Goal: Information Seeking & Learning: Learn about a topic

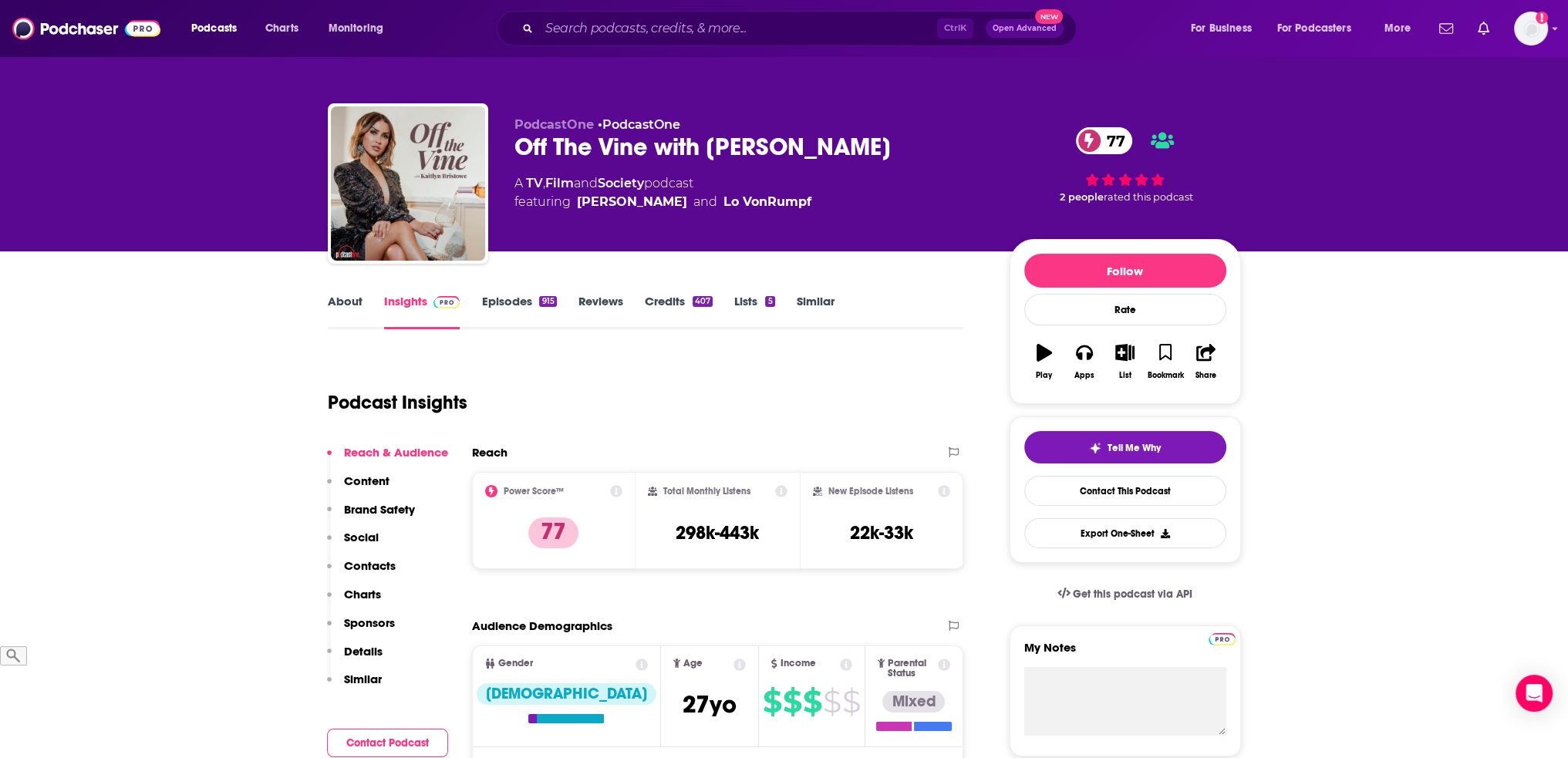
click at [340, 305] on link "About" at bounding box center [346, 312] width 35 height 36
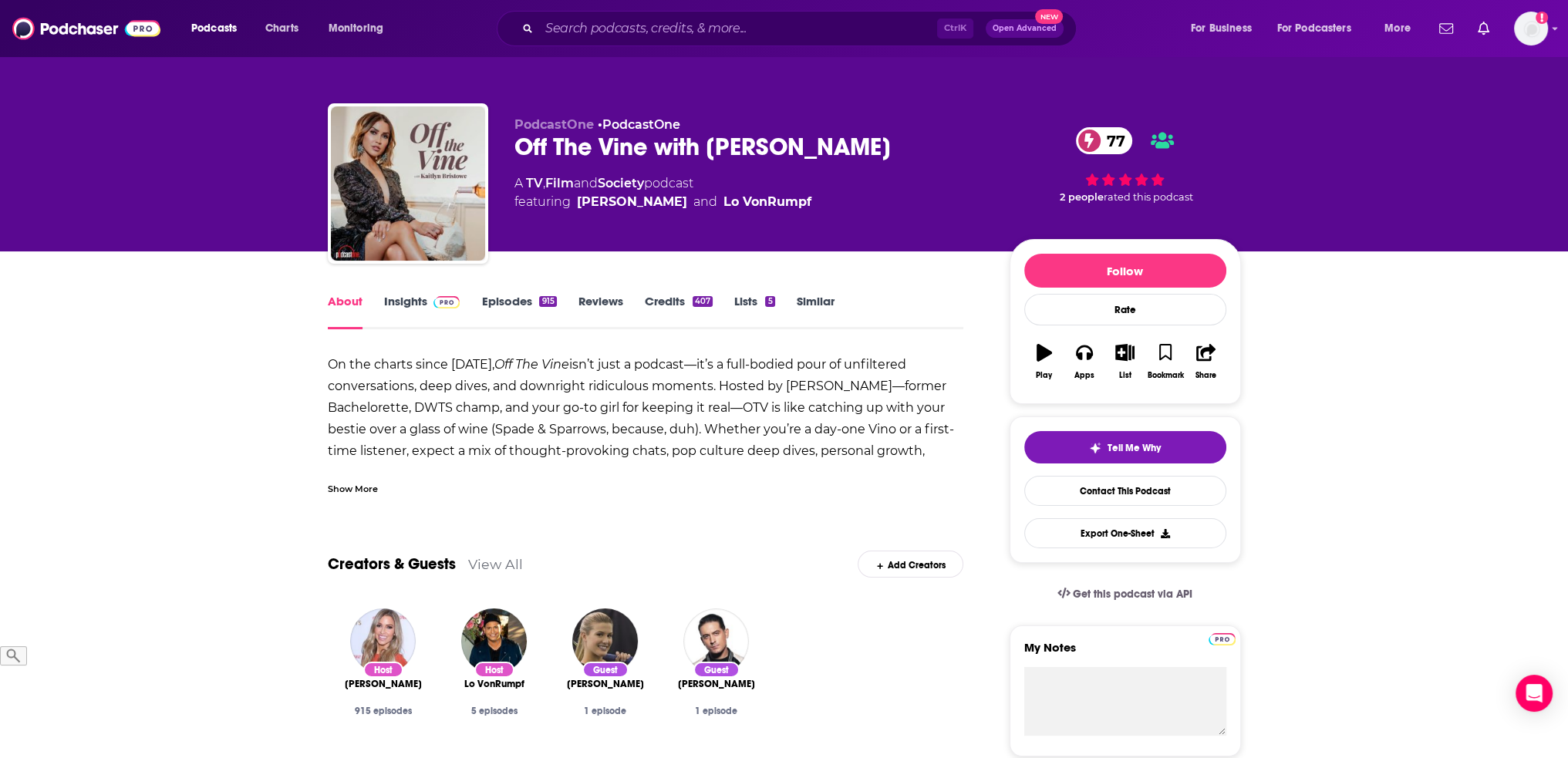
click at [417, 309] on link "Insights" at bounding box center [423, 312] width 76 height 36
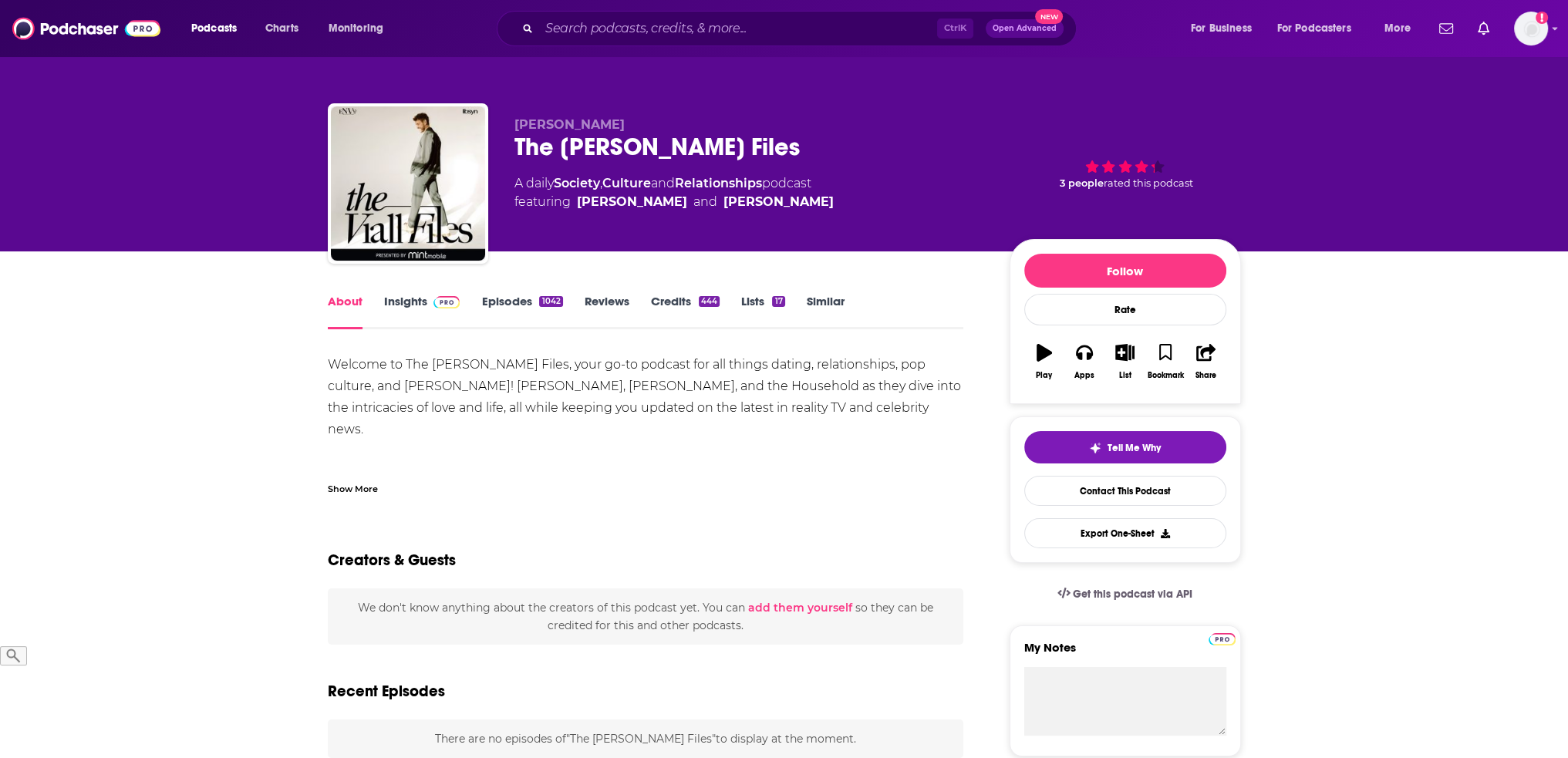
click at [399, 297] on link "Insights" at bounding box center [423, 312] width 76 height 36
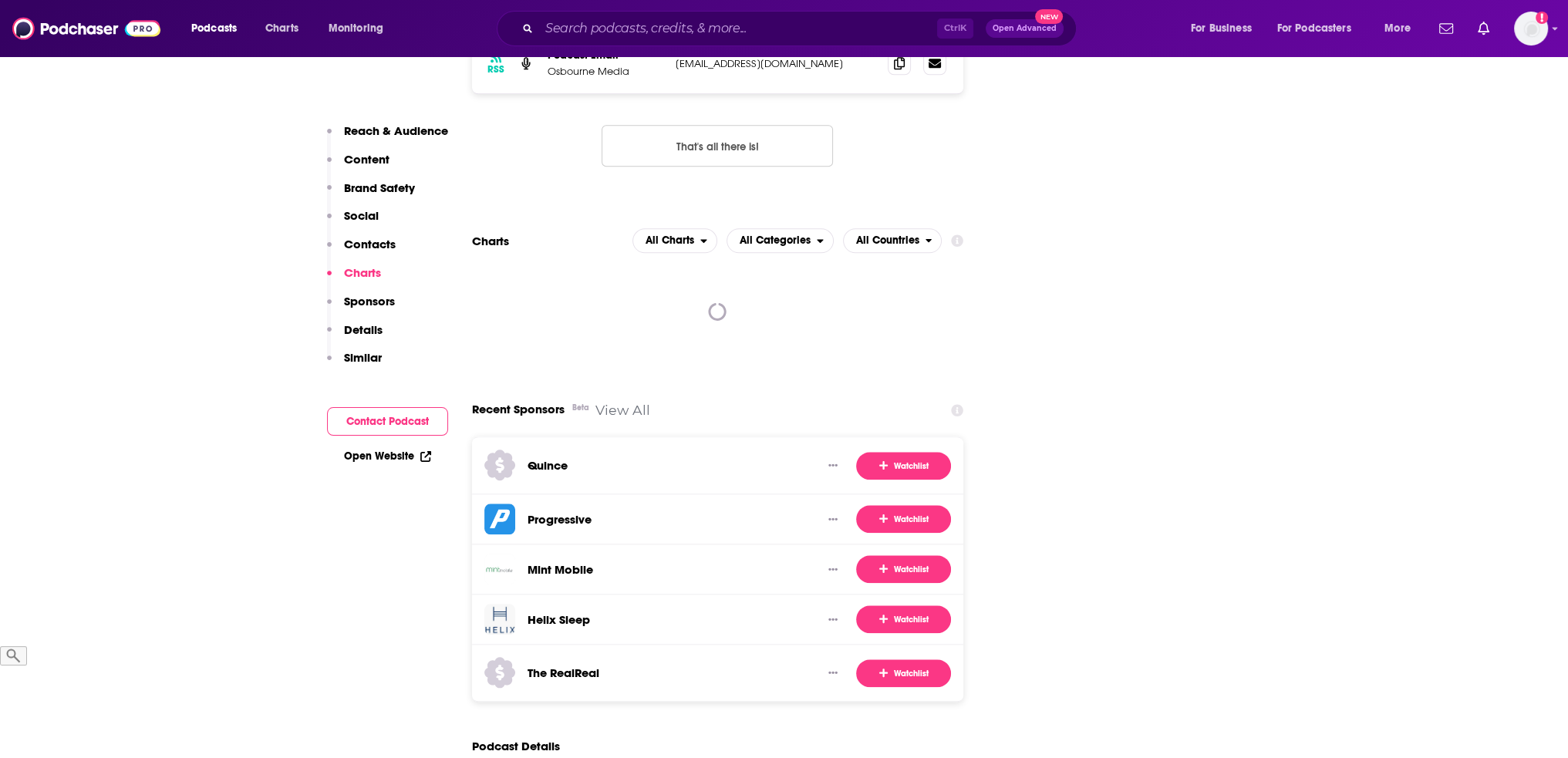
scroll to position [2126, 0]
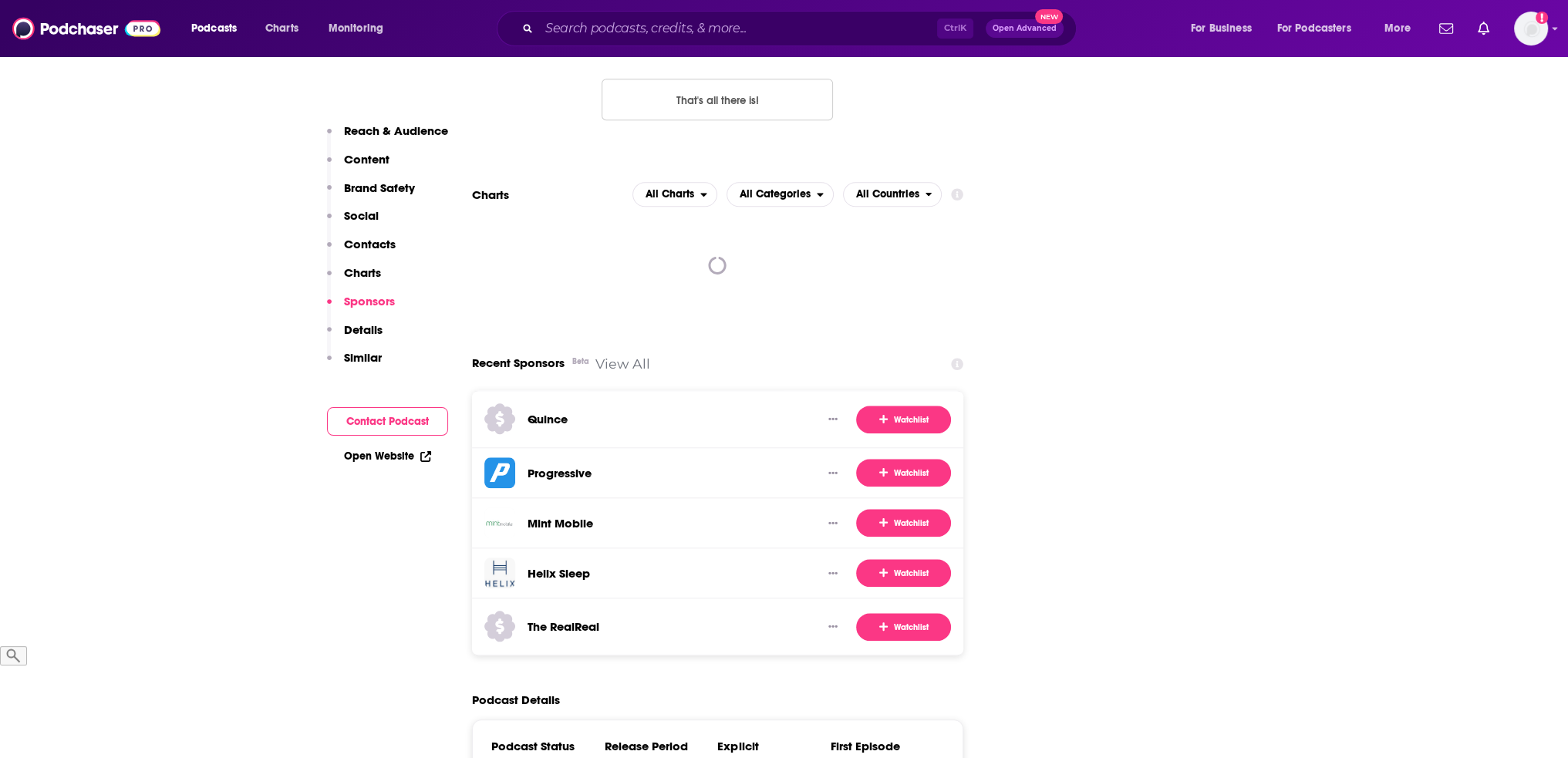
click at [959, 358] on icon at bounding box center [958, 364] width 12 height 12
drag, startPoint x: 814, startPoint y: 209, endPoint x: 768, endPoint y: 190, distance: 49.8
click at [768, 242] on div "Most recent brands to sponsor this podcast. Episode sponsors typically appear w…" at bounding box center [864, 295] width 225 height 107
